Goal: Task Accomplishment & Management: Manage account settings

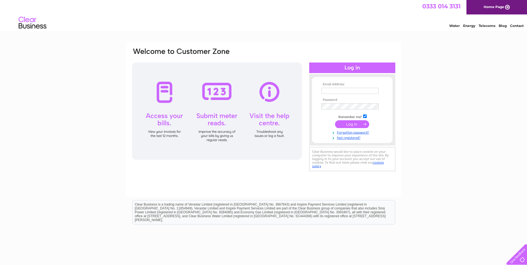
type input "[EMAIL_ADDRESS][DOMAIN_NAME]"
click at [354, 124] on input "submit" at bounding box center [352, 124] width 34 height 8
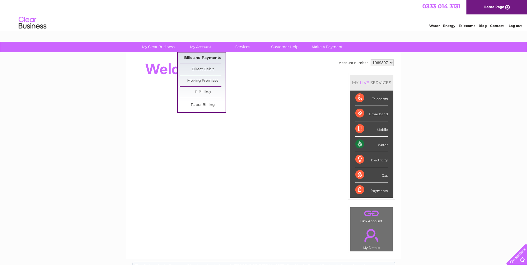
click at [197, 55] on link "Bills and Payments" at bounding box center [203, 57] width 46 height 11
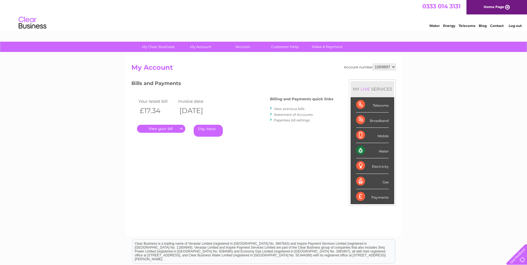
click at [301, 108] on link "View previous bills" at bounding box center [289, 109] width 31 height 4
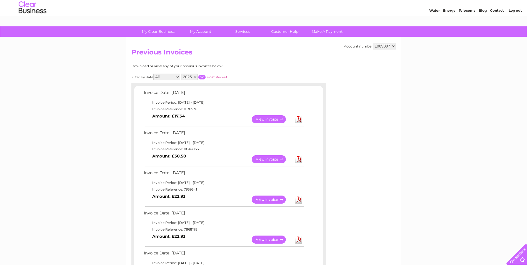
scroll to position [28, 0]
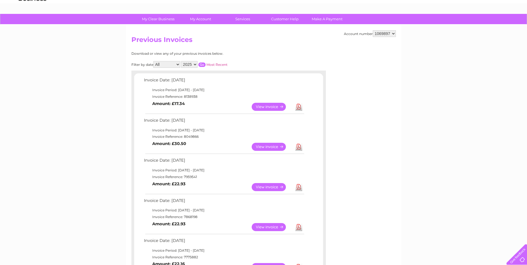
click at [262, 187] on link "View" at bounding box center [271, 187] width 41 height 8
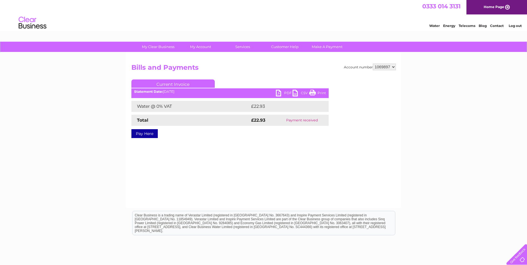
click at [280, 92] on link "PDF" at bounding box center [284, 94] width 17 height 8
